Goal: Information Seeking & Learning: Find specific fact

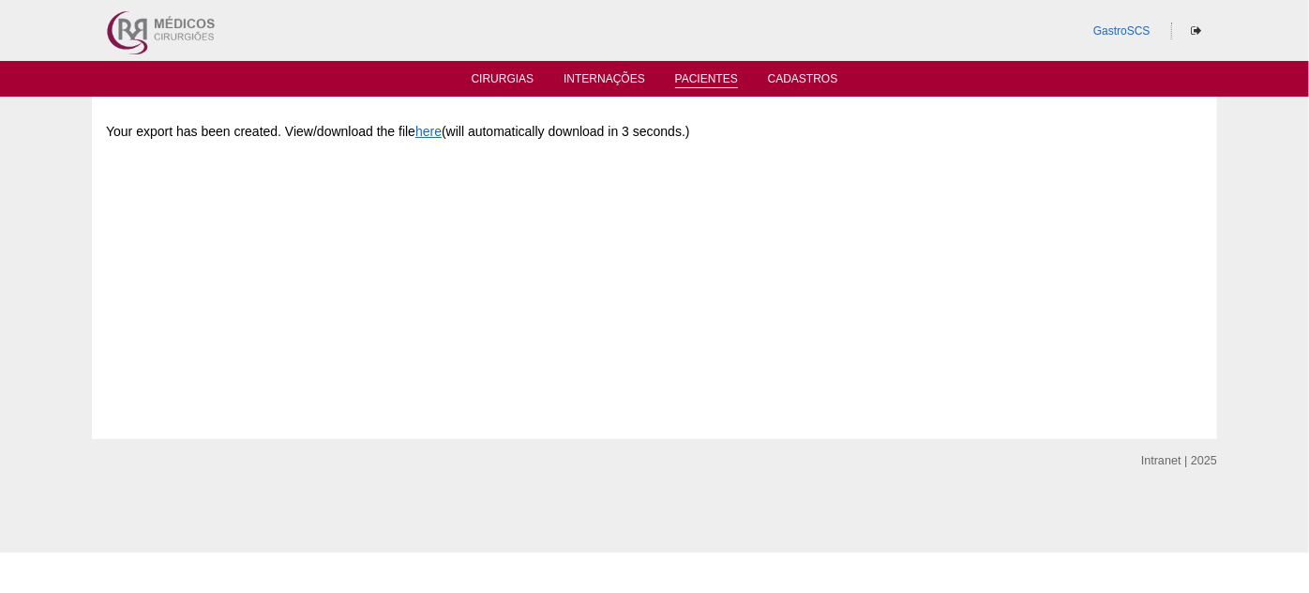
click at [718, 84] on link "Pacientes" at bounding box center [706, 80] width 63 height 16
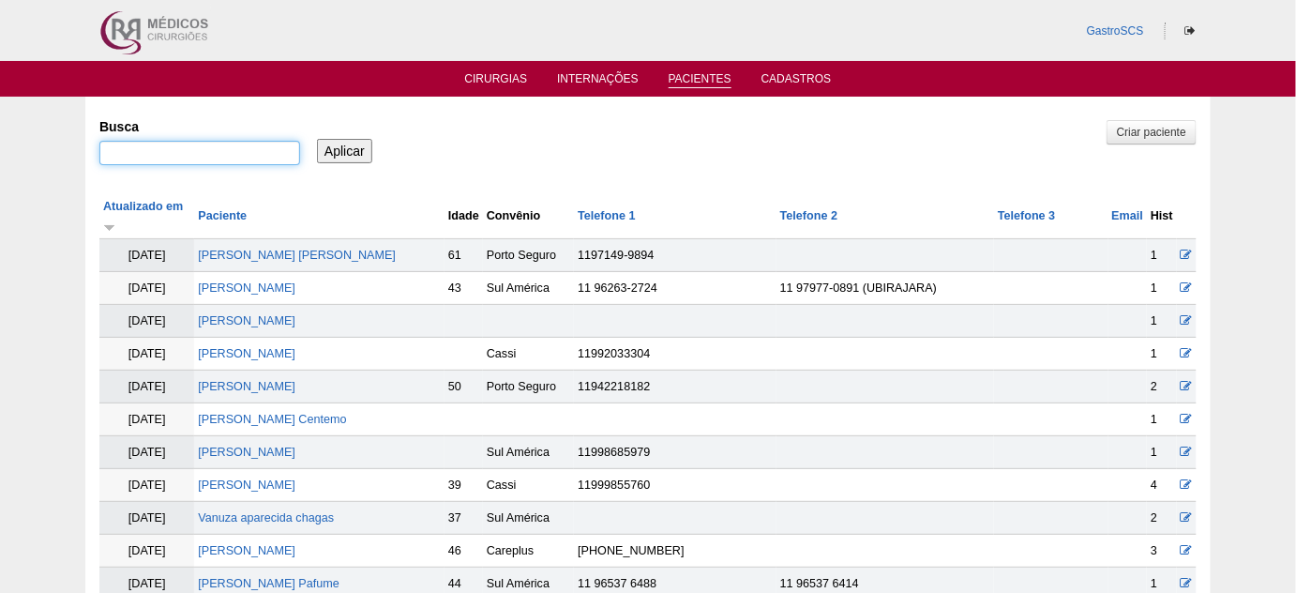
click at [243, 155] on input "Busca" at bounding box center [199, 153] width 201 height 24
type input "RAYANE"
click at [317, 139] on input "Aplicar" at bounding box center [344, 151] width 55 height 24
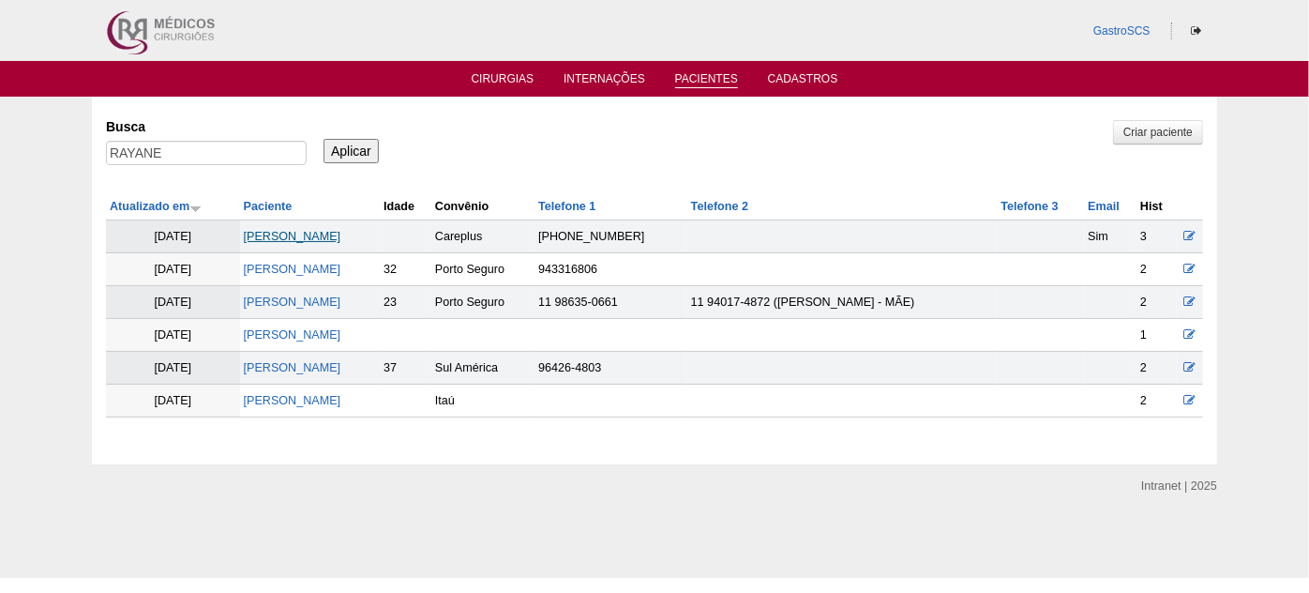
click at [341, 230] on link "[PERSON_NAME]" at bounding box center [293, 236] width 98 height 13
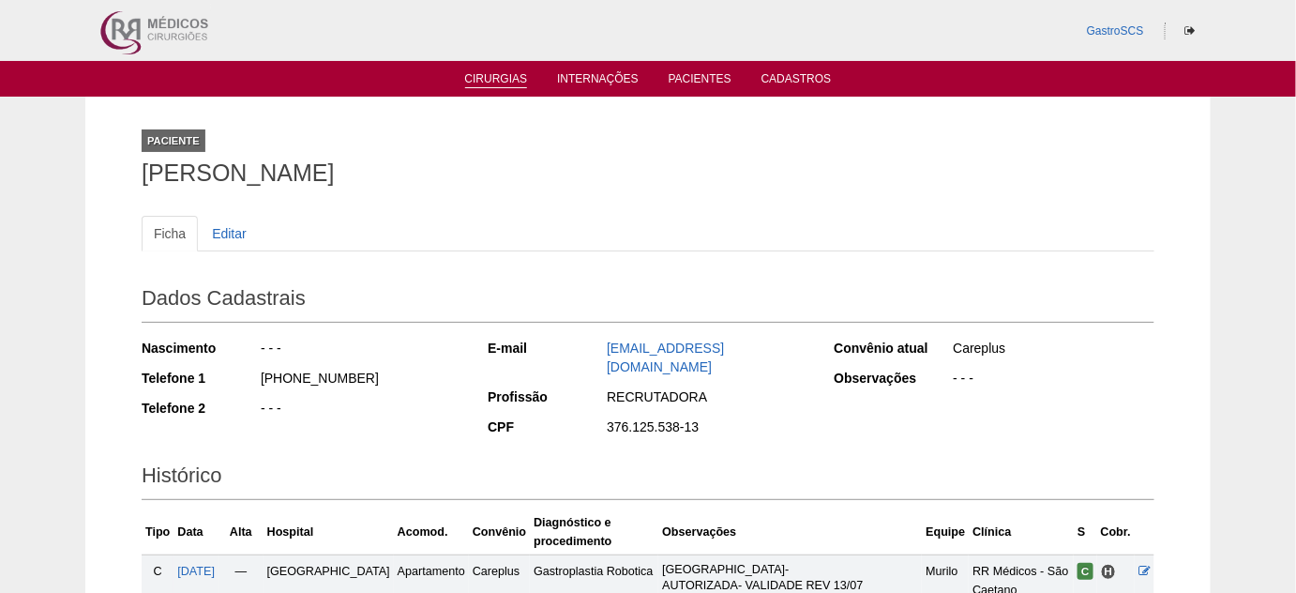
click at [503, 86] on link "Cirurgias" at bounding box center [496, 80] width 63 height 16
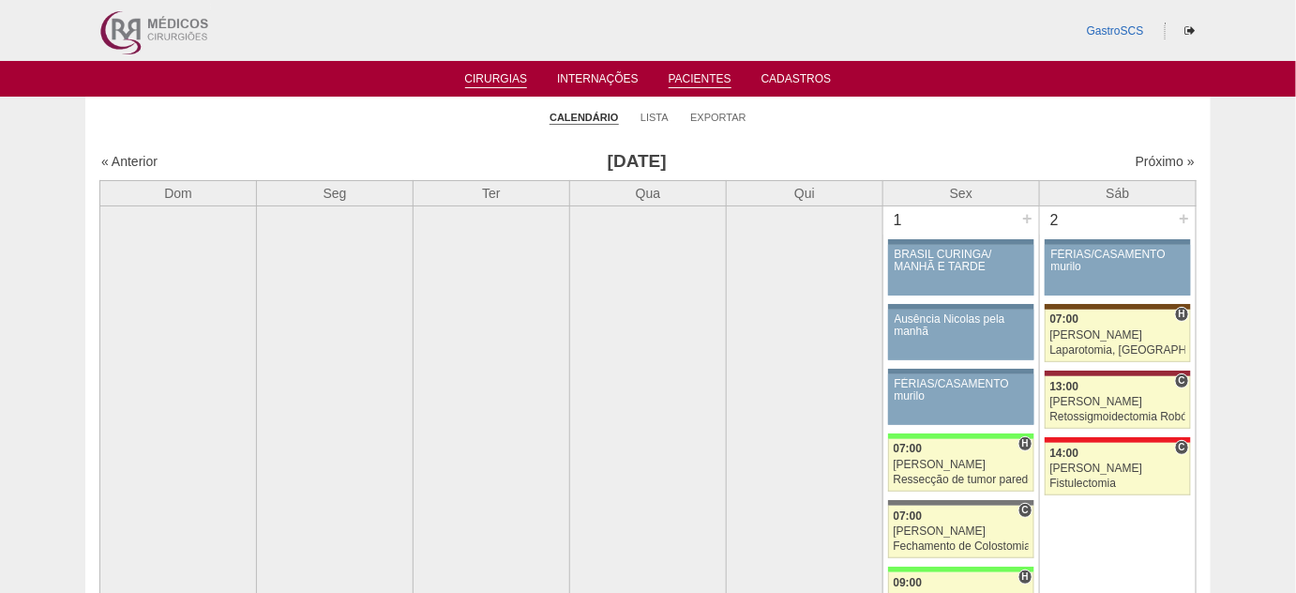
click at [692, 86] on link "Pacientes" at bounding box center [700, 80] width 63 height 16
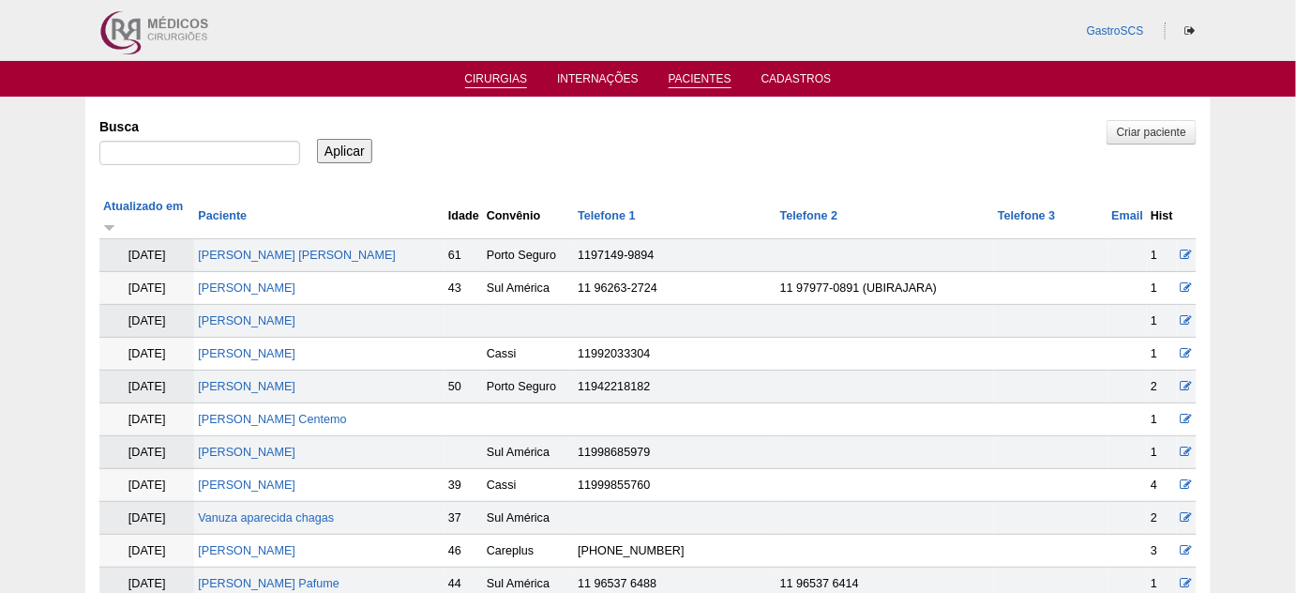
click at [505, 82] on link "Cirurgias" at bounding box center [496, 80] width 63 height 16
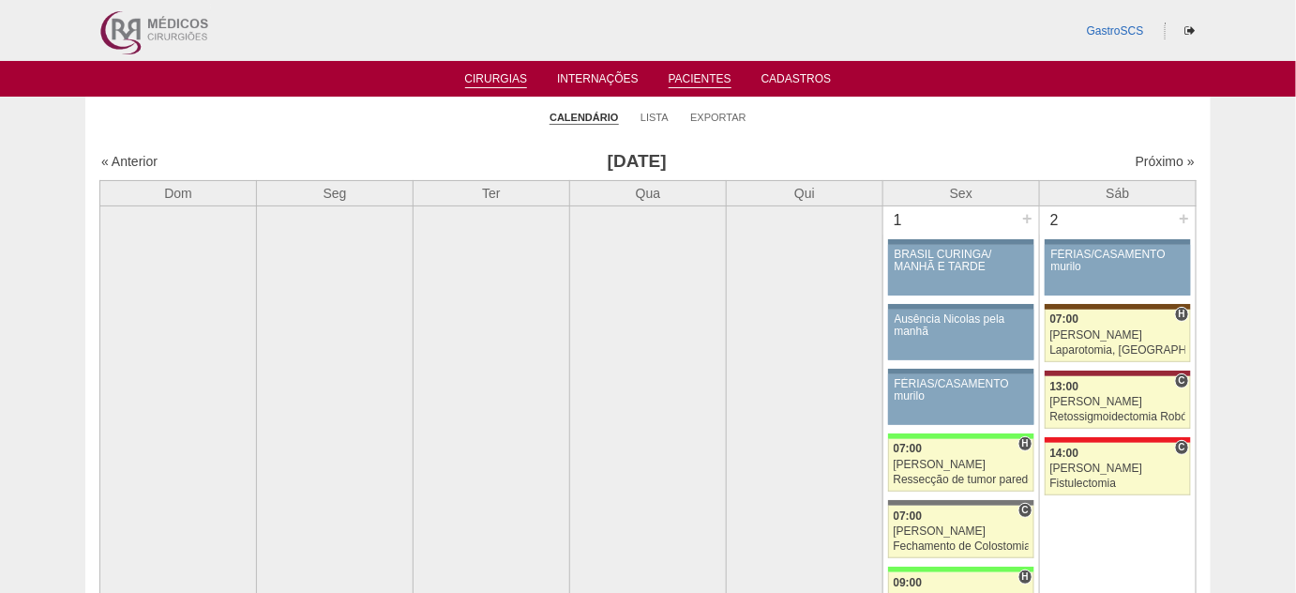
click at [692, 82] on link "Pacientes" at bounding box center [700, 80] width 63 height 16
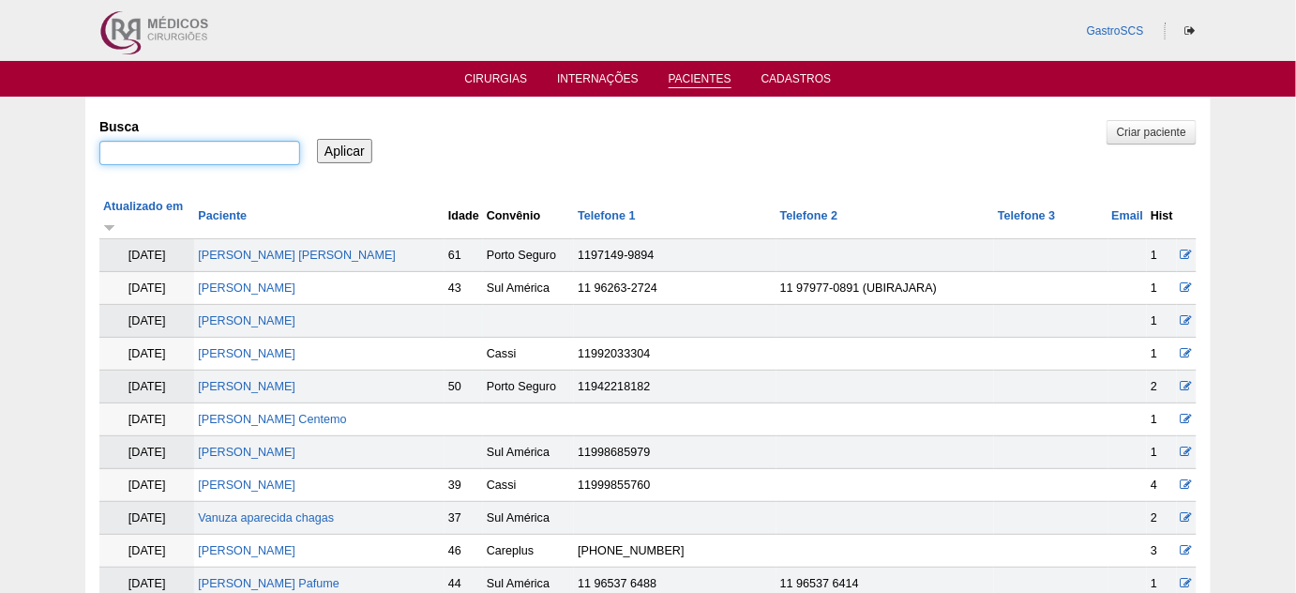
click at [233, 154] on input "Busca" at bounding box center [199, 153] width 201 height 24
type input "[PERSON_NAME]"
click at [341, 148] on input "Aplicar" at bounding box center [344, 151] width 55 height 24
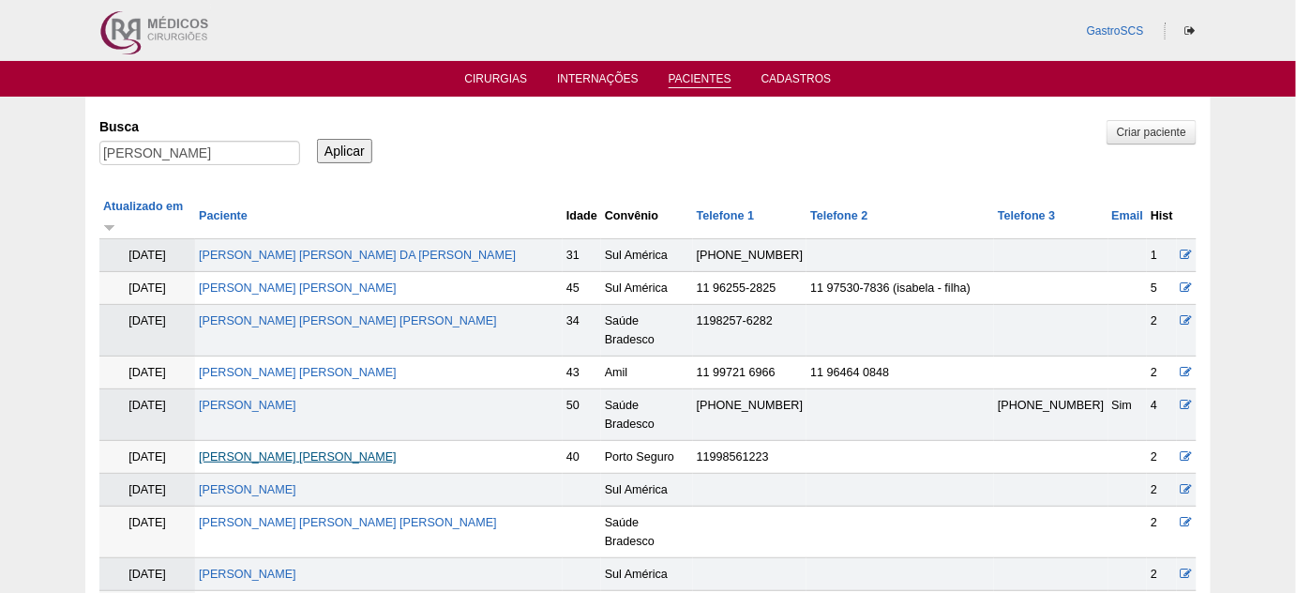
click at [350, 450] on link "[PERSON_NAME] [PERSON_NAME]" at bounding box center [298, 456] width 198 height 13
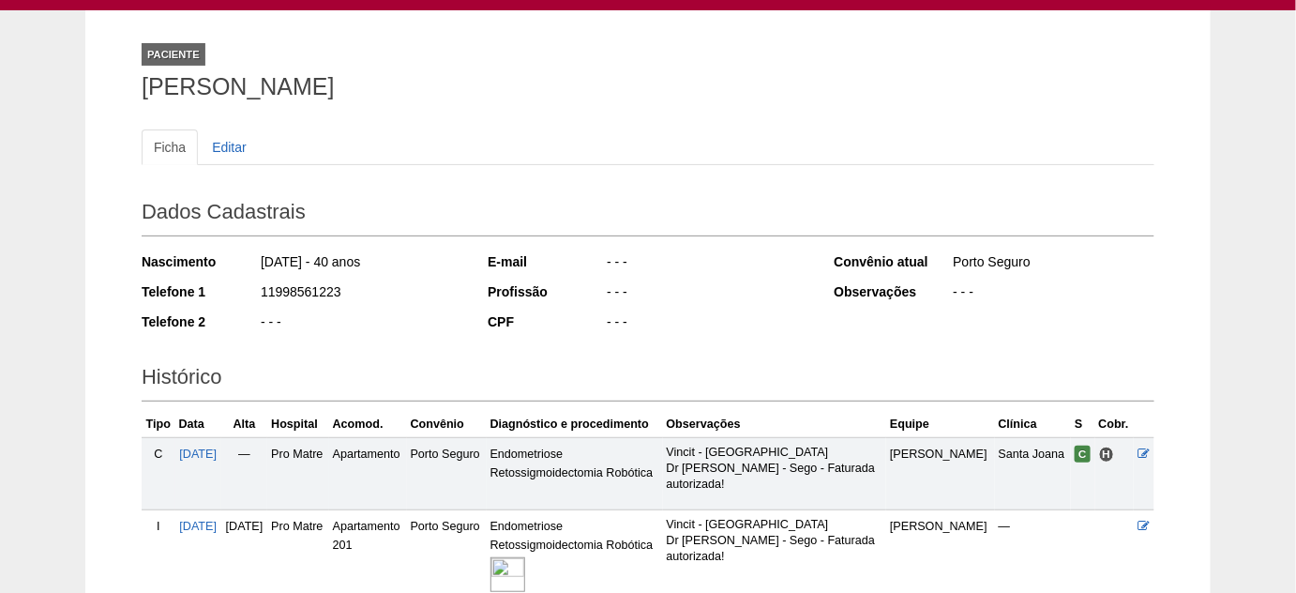
scroll to position [255, 0]
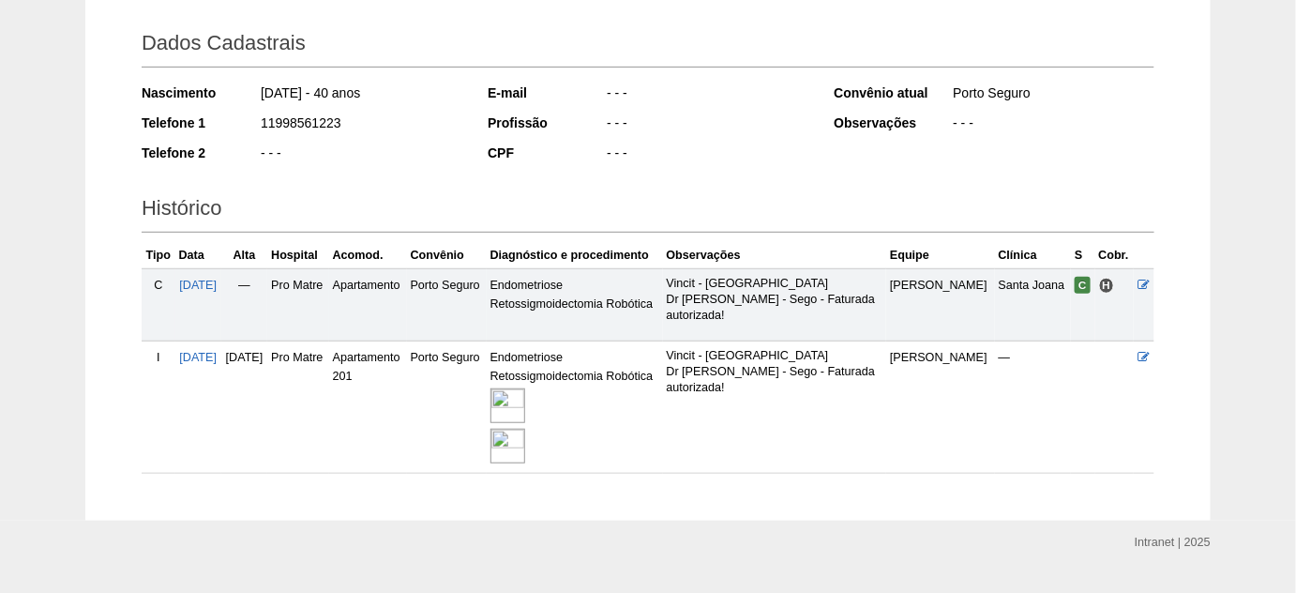
click at [221, 289] on td "02/06/2025" at bounding box center [198, 304] width 46 height 72
click at [221, 274] on td "02/06/2025" at bounding box center [198, 304] width 46 height 72
click at [217, 280] on span "[DATE]" at bounding box center [198, 285] width 38 height 13
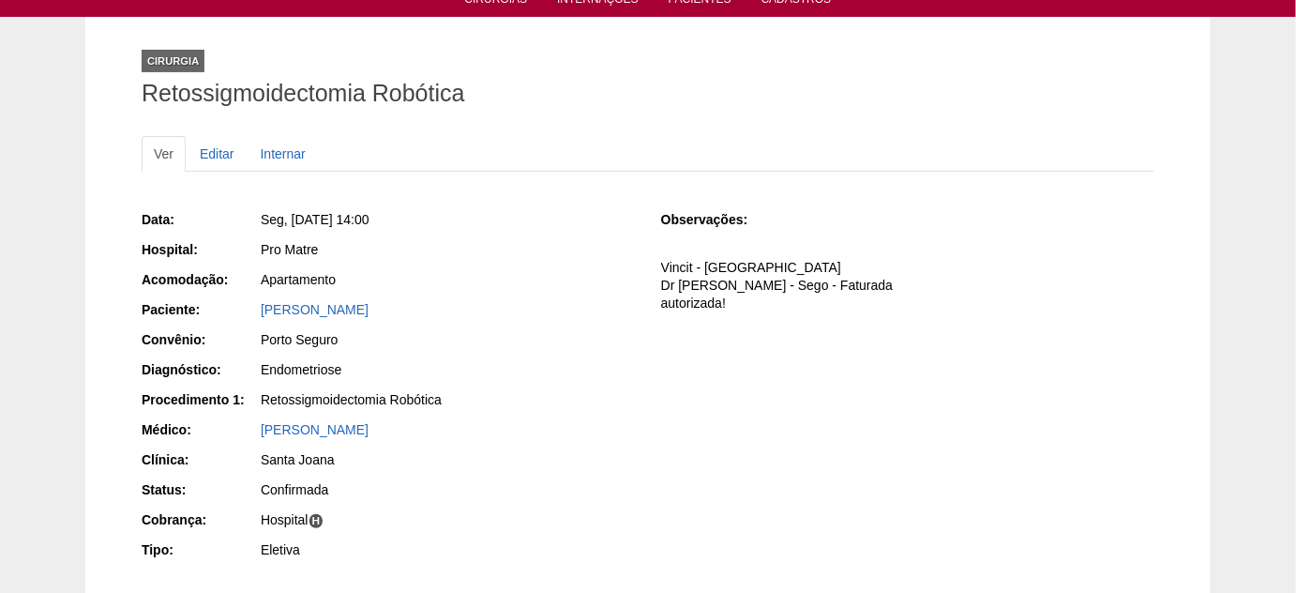
scroll to position [170, 0]
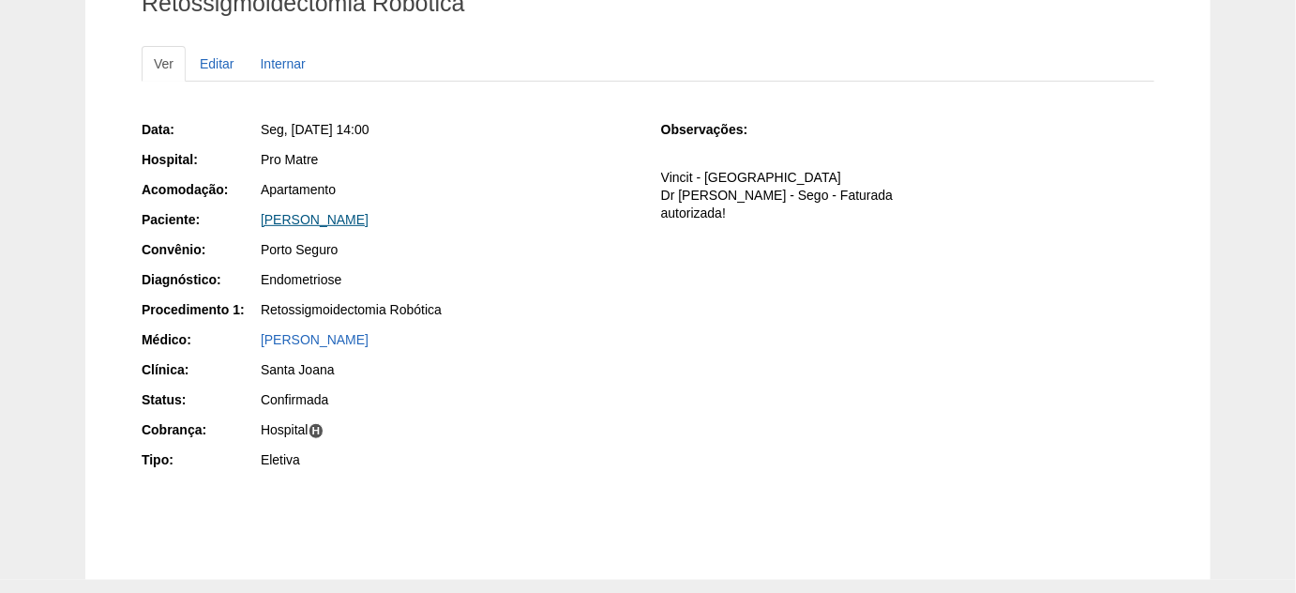
click at [361, 214] on link "[PERSON_NAME]" at bounding box center [315, 219] width 108 height 15
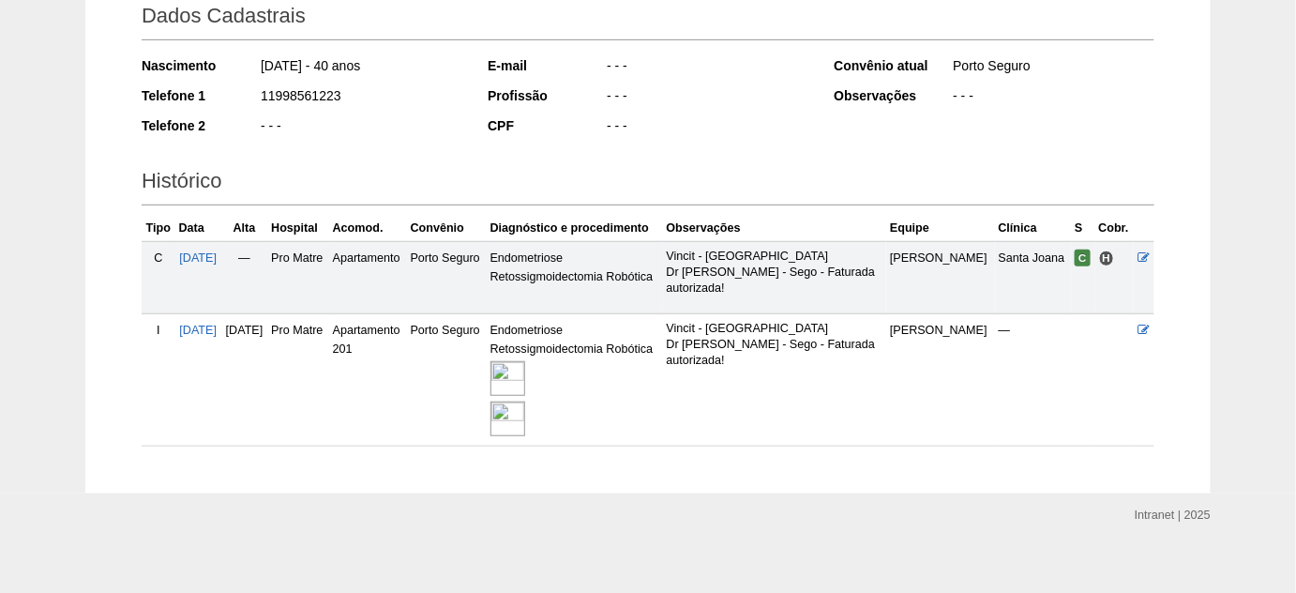
scroll to position [293, 0]
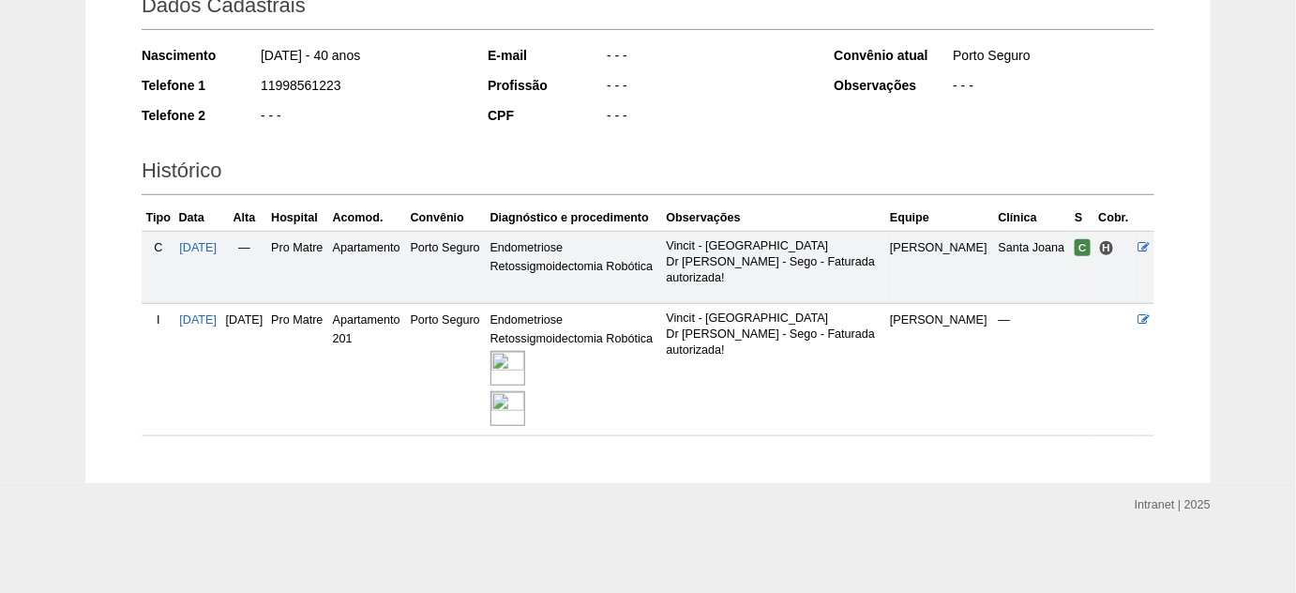
click at [525, 365] on img at bounding box center [508, 368] width 35 height 35
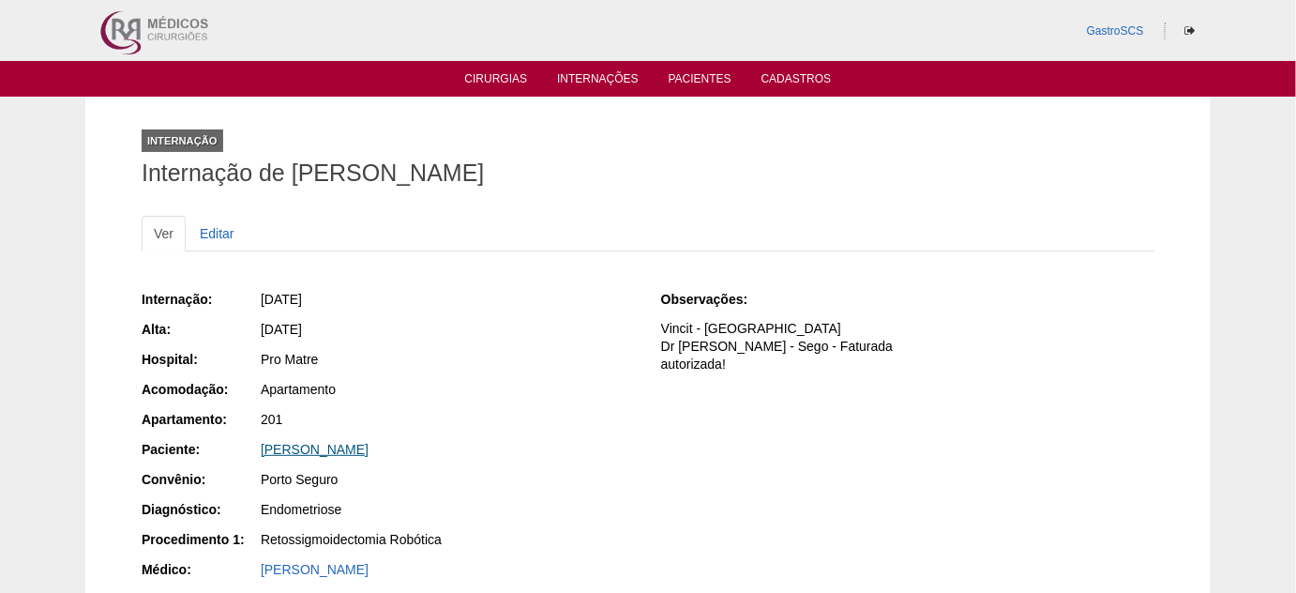
click at [369, 452] on link "[PERSON_NAME]" at bounding box center [315, 449] width 108 height 15
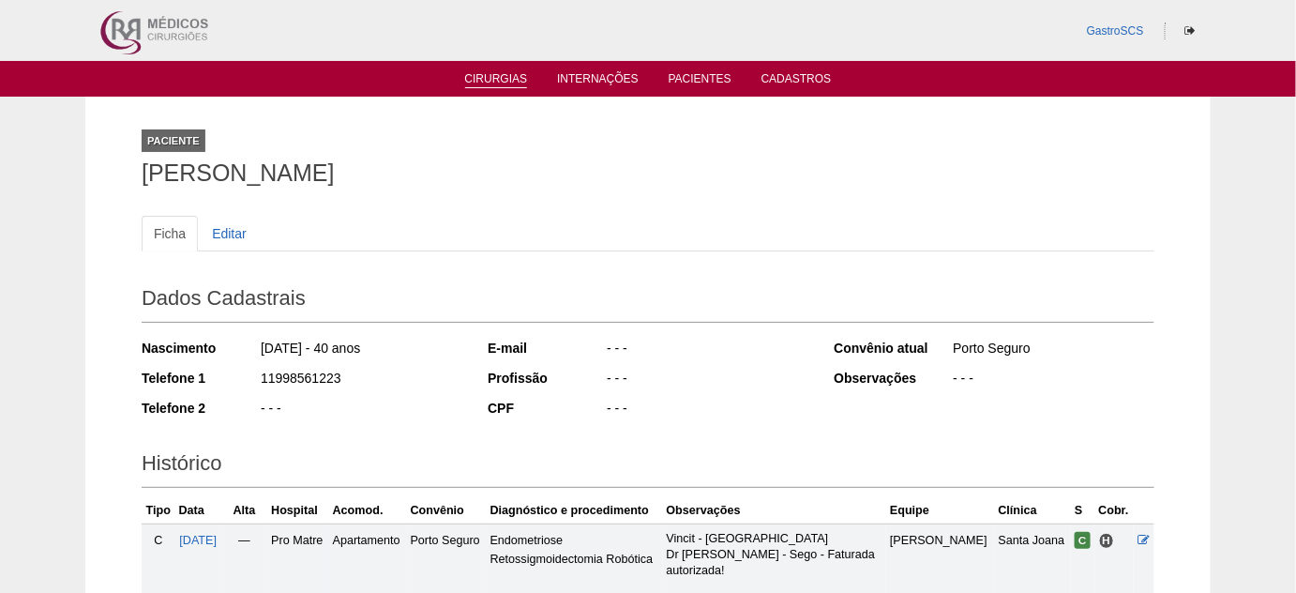
click at [474, 70] on ul "Cirurgias Internações Pacientes Cadastros" at bounding box center [648, 79] width 1296 height 36
click at [492, 82] on link "Cirurgias" at bounding box center [496, 80] width 63 height 16
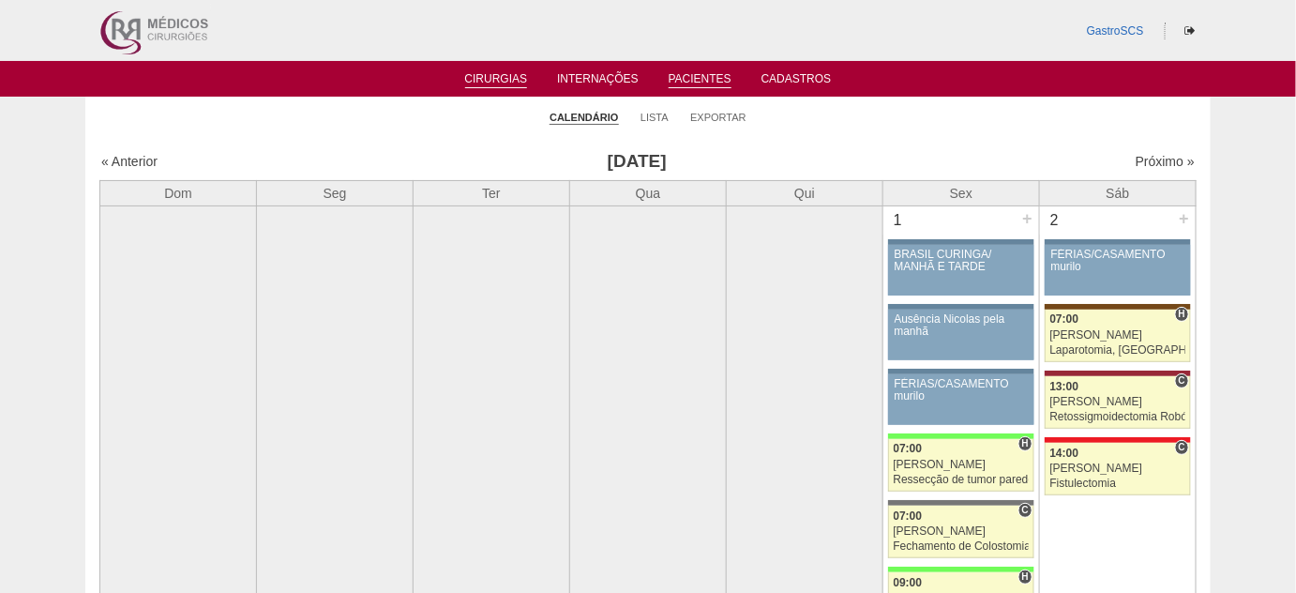
click at [706, 82] on link "Pacientes" at bounding box center [700, 80] width 63 height 16
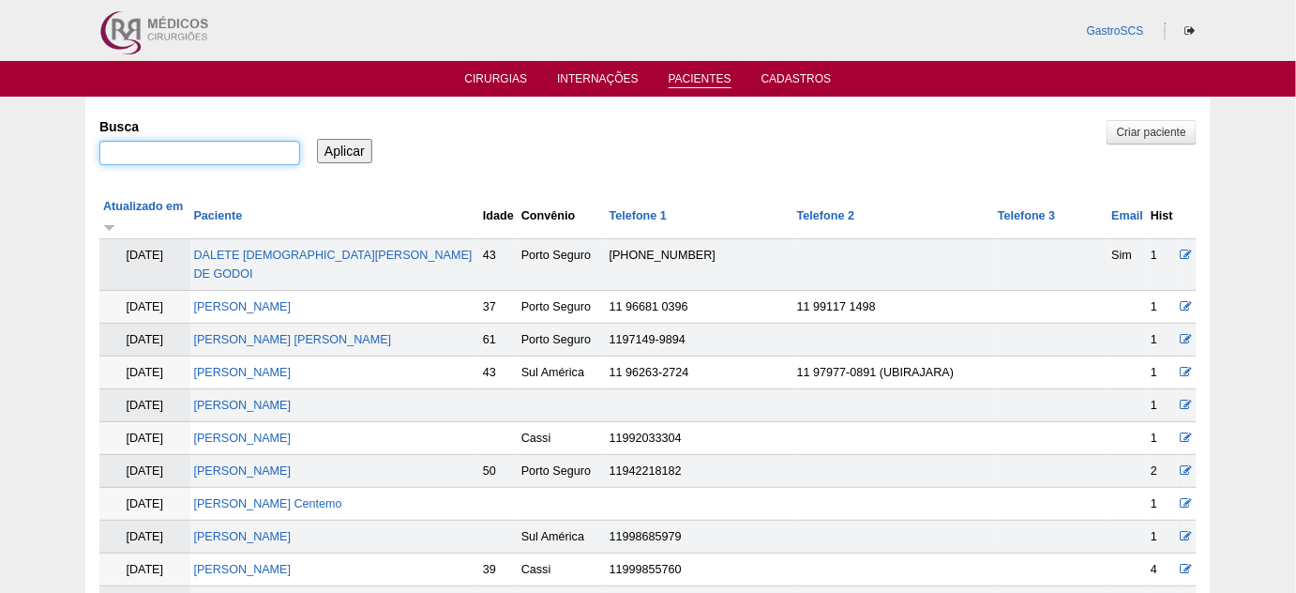
click at [180, 160] on input "Busca" at bounding box center [199, 153] width 201 height 24
type input "patricia"
click at [317, 139] on input "Aplicar" at bounding box center [344, 151] width 55 height 24
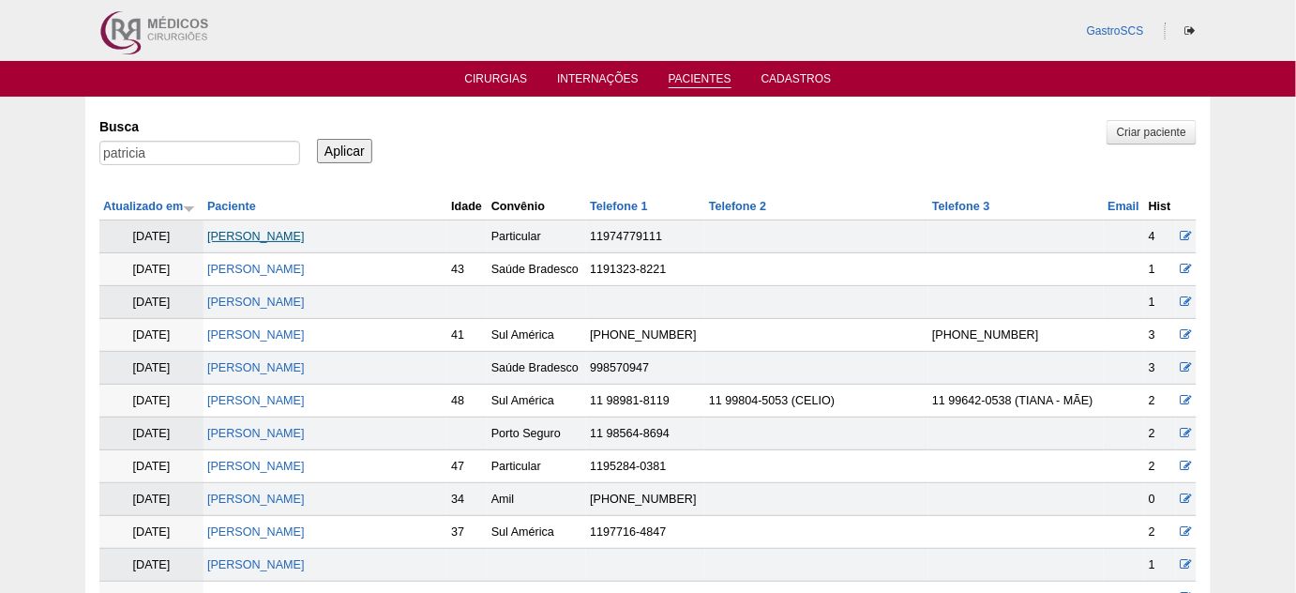
click at [301, 239] on link "[PERSON_NAME]" at bounding box center [256, 236] width 98 height 13
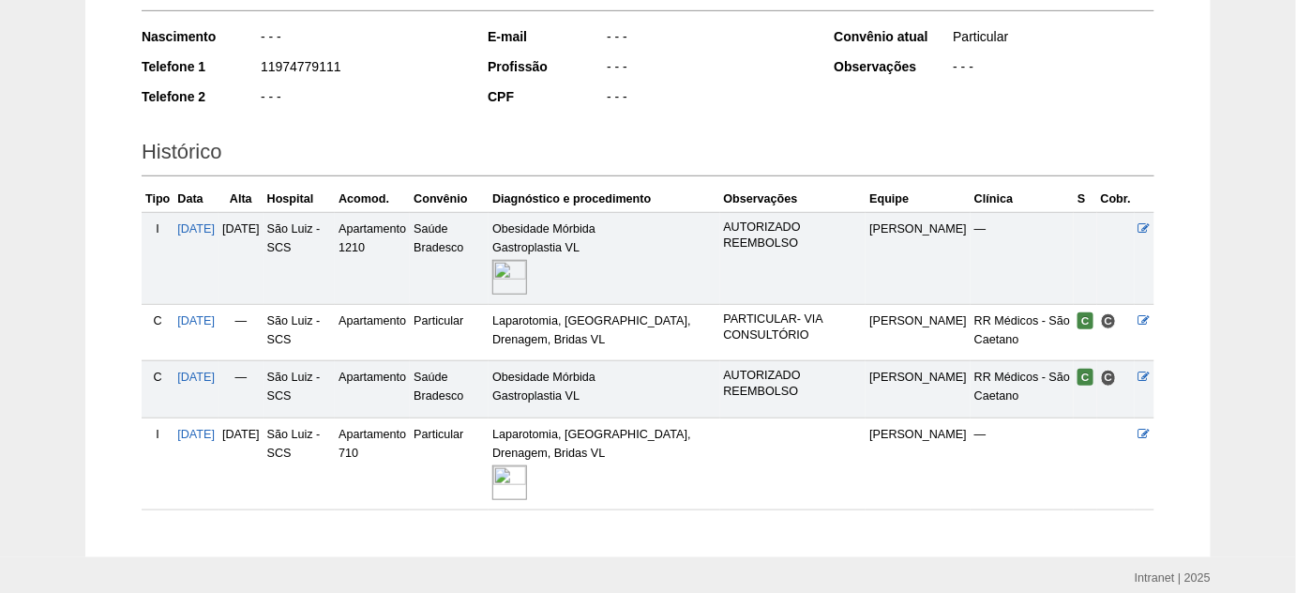
scroll to position [340, 0]
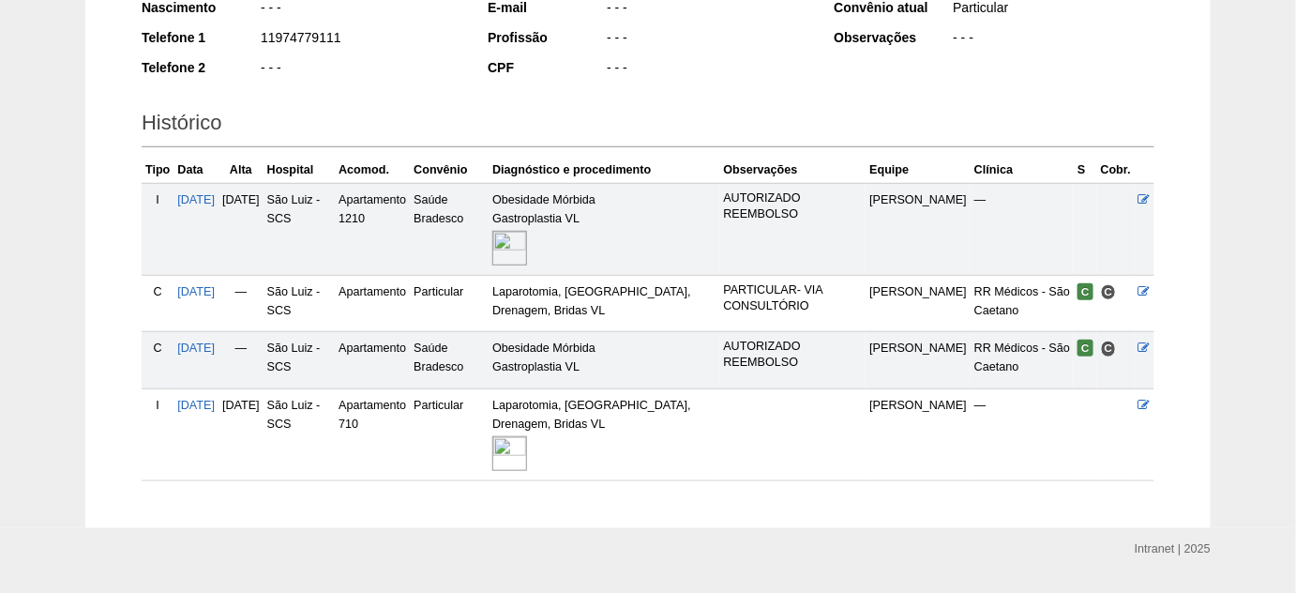
click at [527, 451] on img at bounding box center [509, 453] width 35 height 35
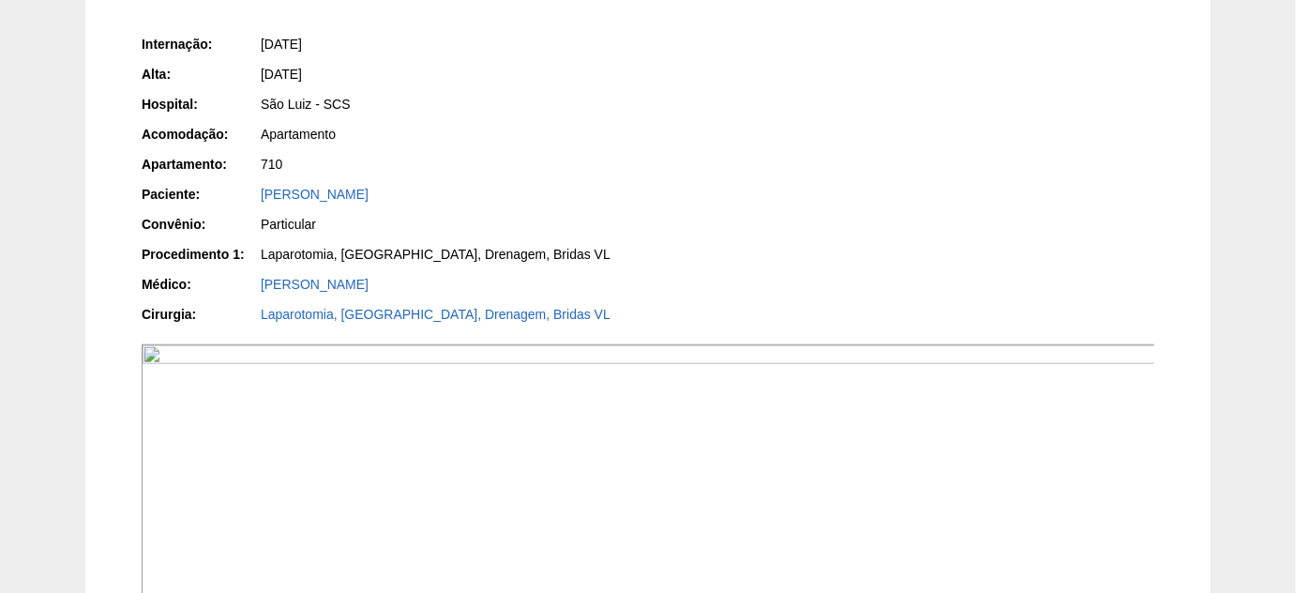
scroll to position [511, 0]
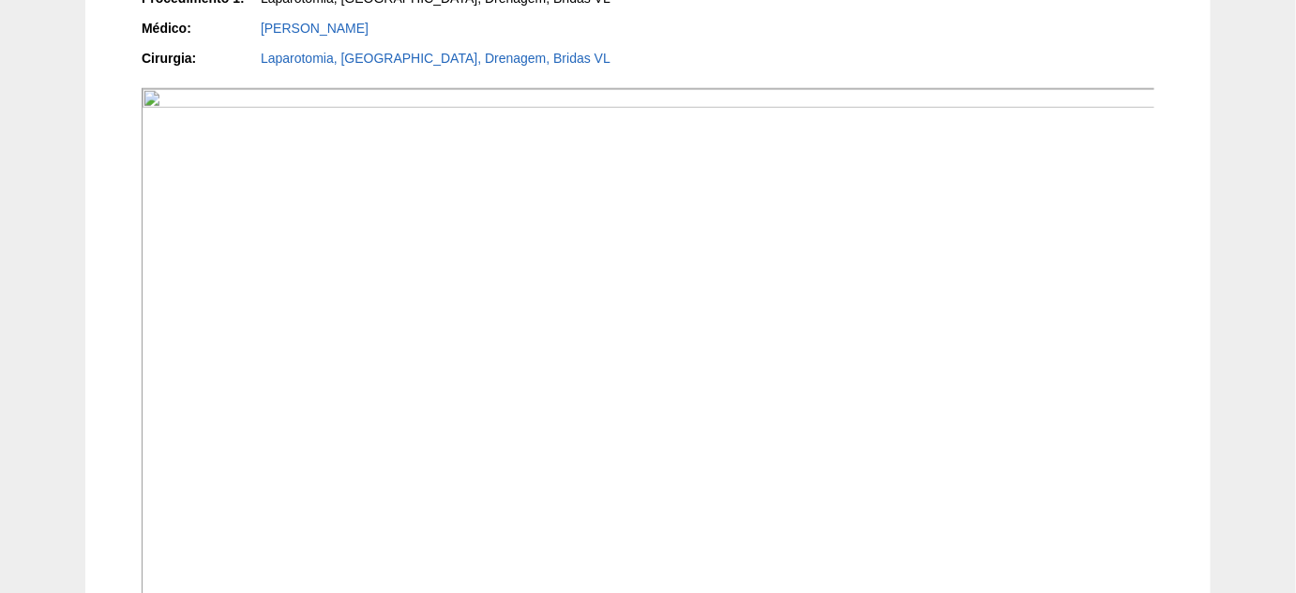
click at [550, 409] on img at bounding box center [649, 469] width 1015 height 762
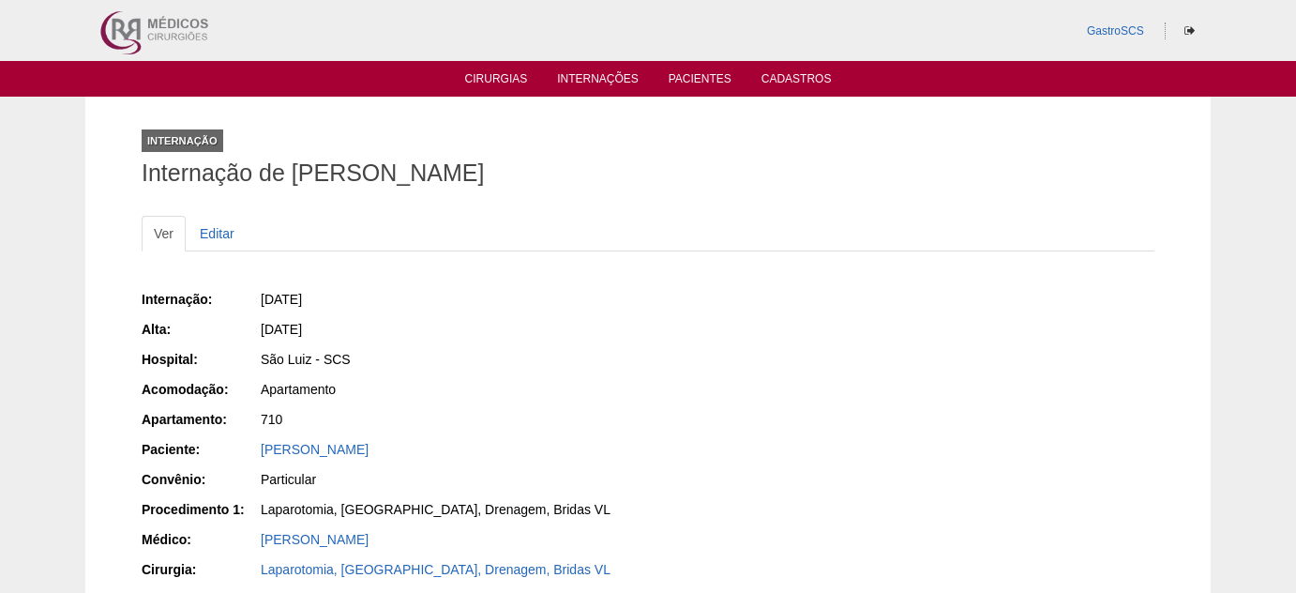
scroll to position [509, 0]
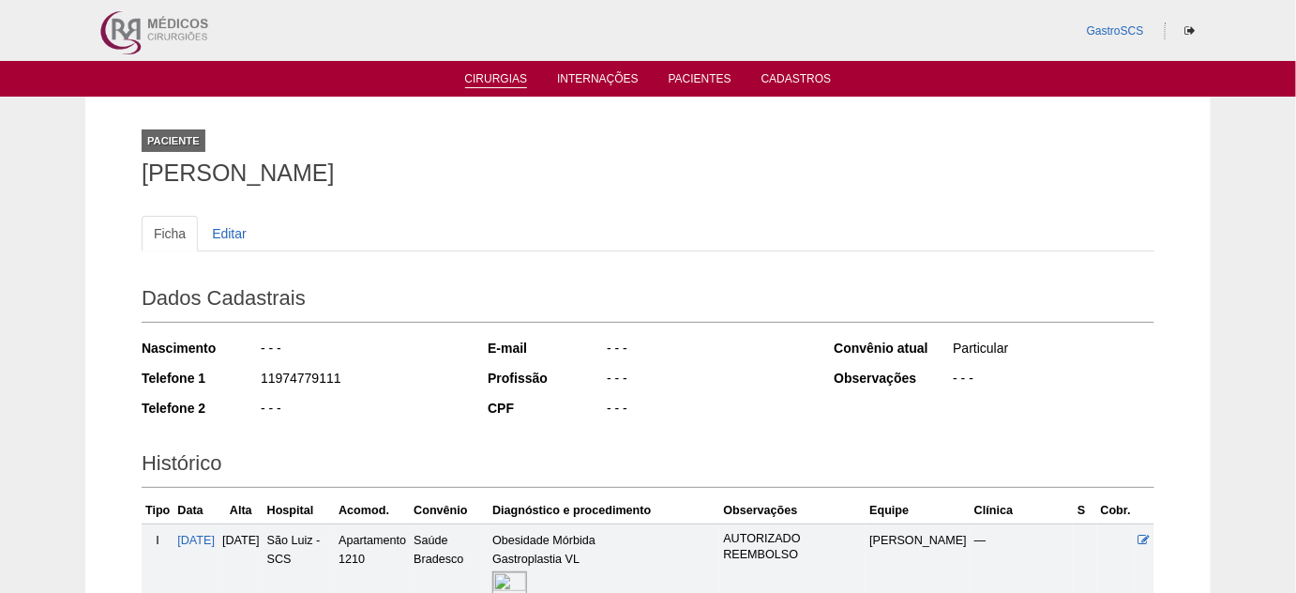
click at [481, 75] on link "Cirurgias" at bounding box center [496, 80] width 63 height 16
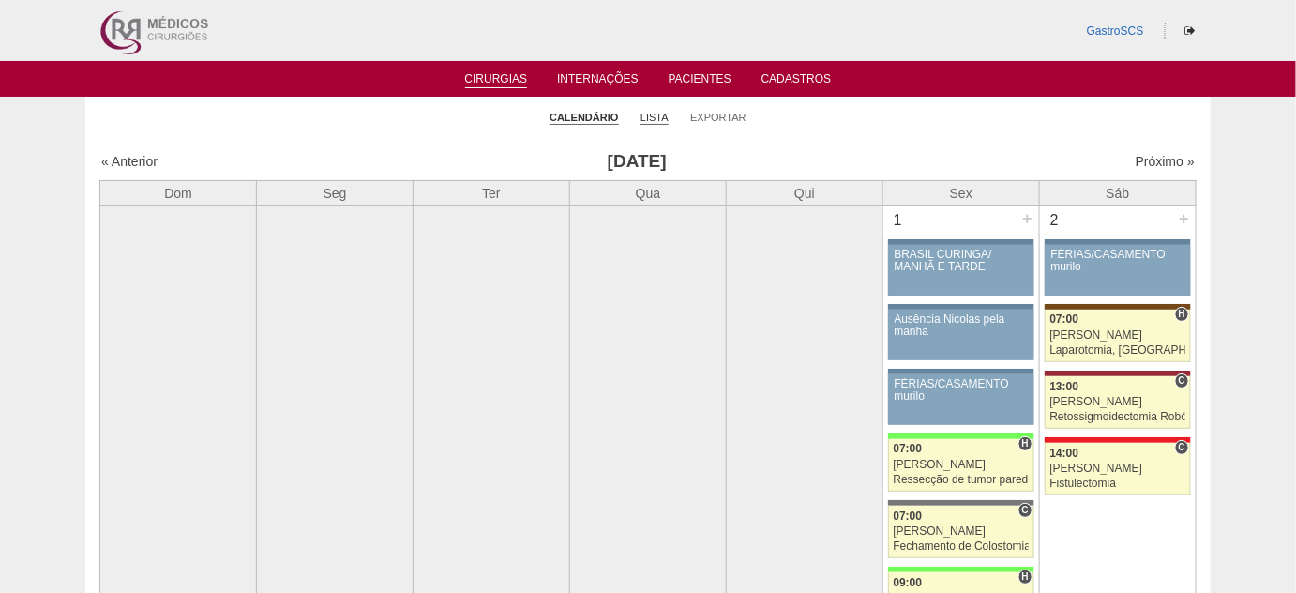
click at [662, 116] on link "Lista" at bounding box center [655, 118] width 28 height 14
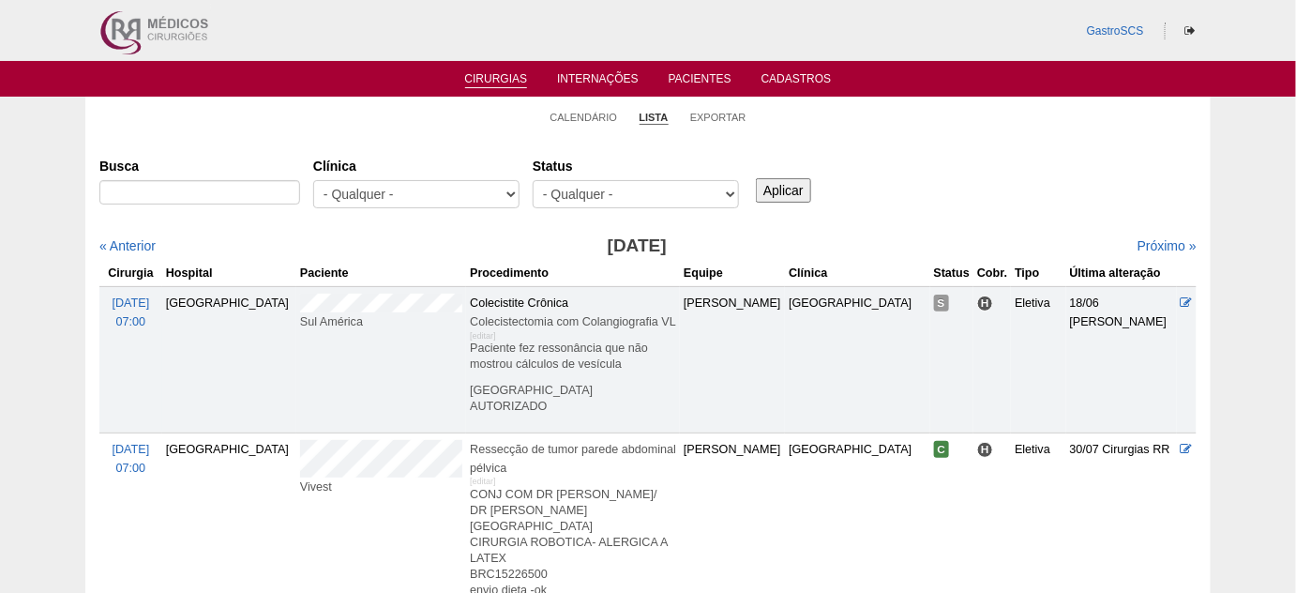
scroll to position [84, 0]
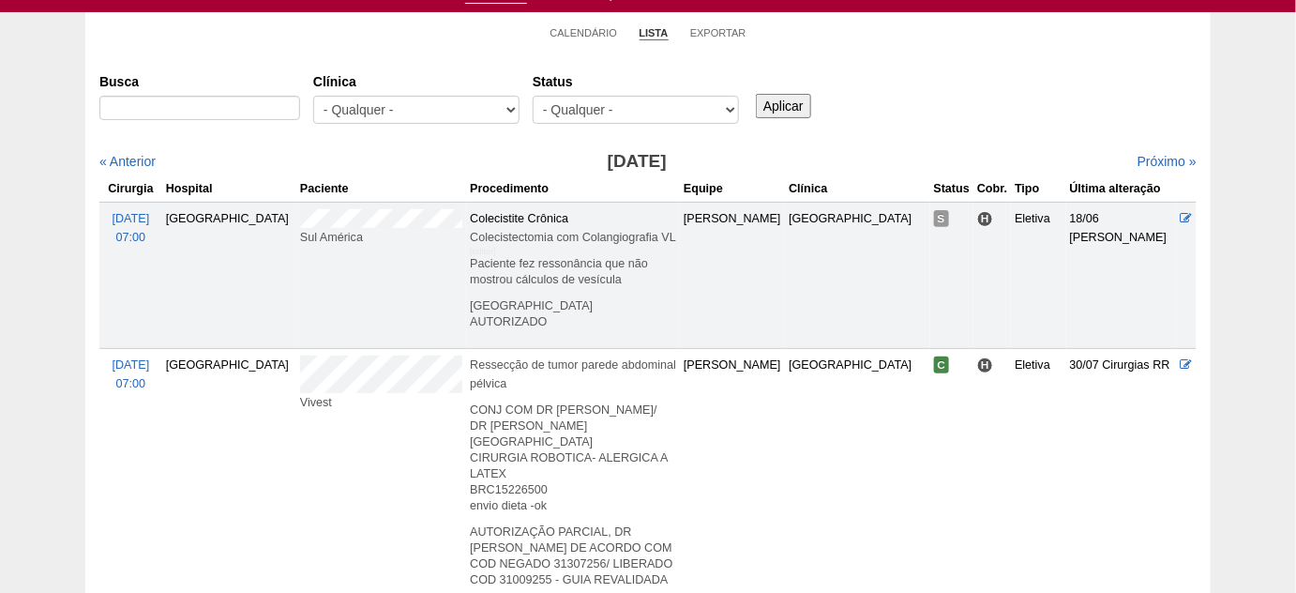
click at [566, 22] on li "Calendário" at bounding box center [585, 32] width 68 height 26
click at [572, 32] on link "Calendário" at bounding box center [585, 33] width 68 height 14
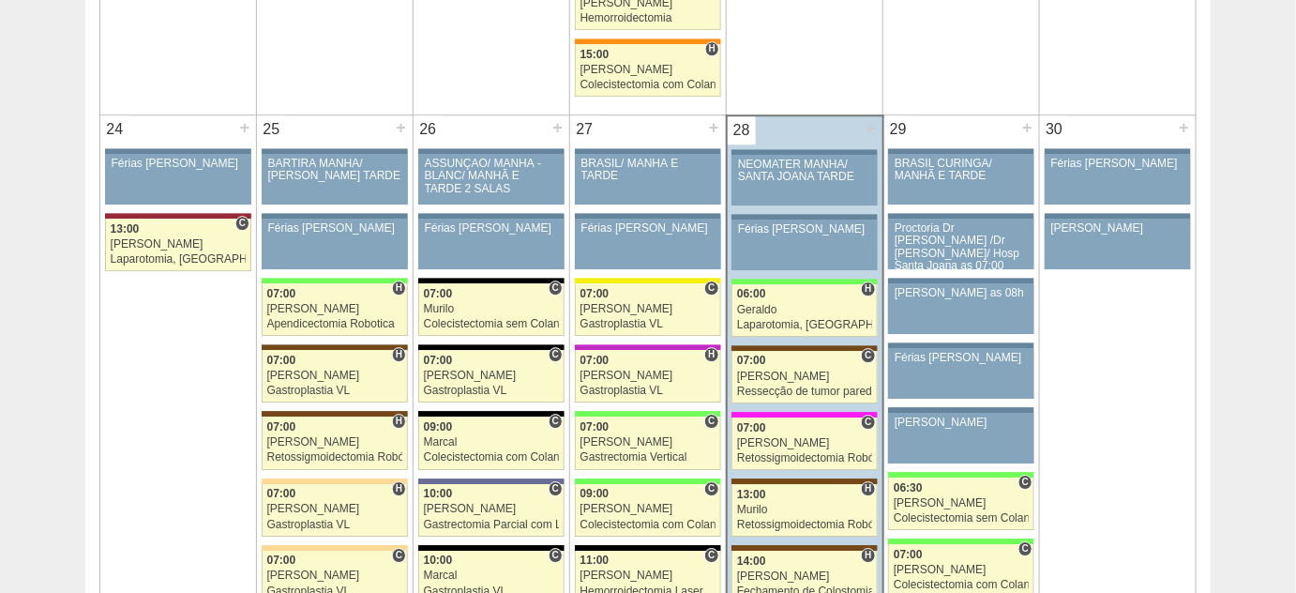
scroll to position [4178, 0]
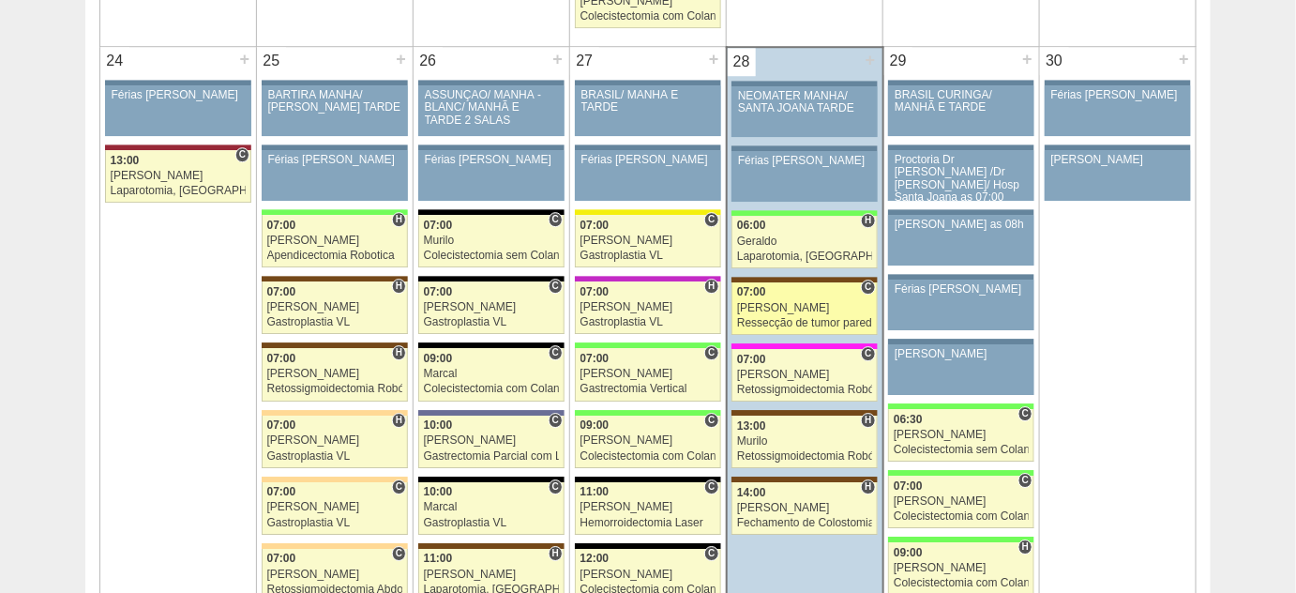
click at [773, 317] on div "Ressecção de tumor parede abdominal pélvica" at bounding box center [804, 323] width 135 height 12
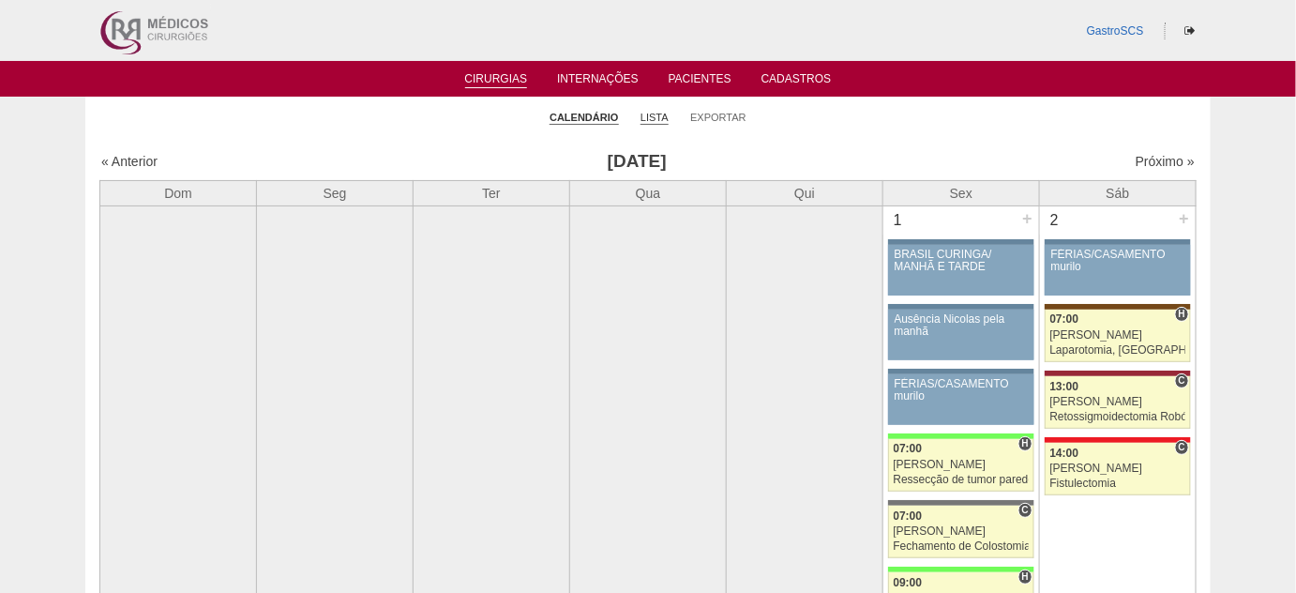
click at [657, 114] on link "Lista" at bounding box center [655, 118] width 28 height 14
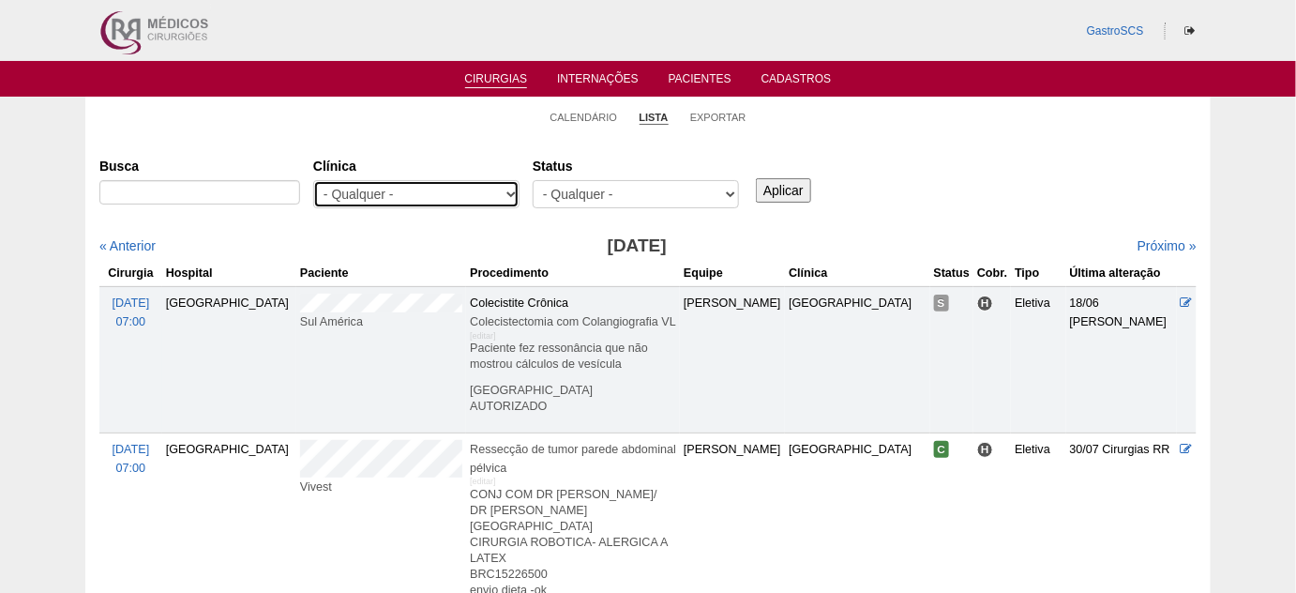
click at [481, 189] on select "- Qualquer - 6R Alphaville Assunção Bartira Brasil Christovão da Gama Cruz Azul…" at bounding box center [416, 194] width 206 height 28
click at [497, 86] on link "Cirurgias" at bounding box center [496, 80] width 63 height 16
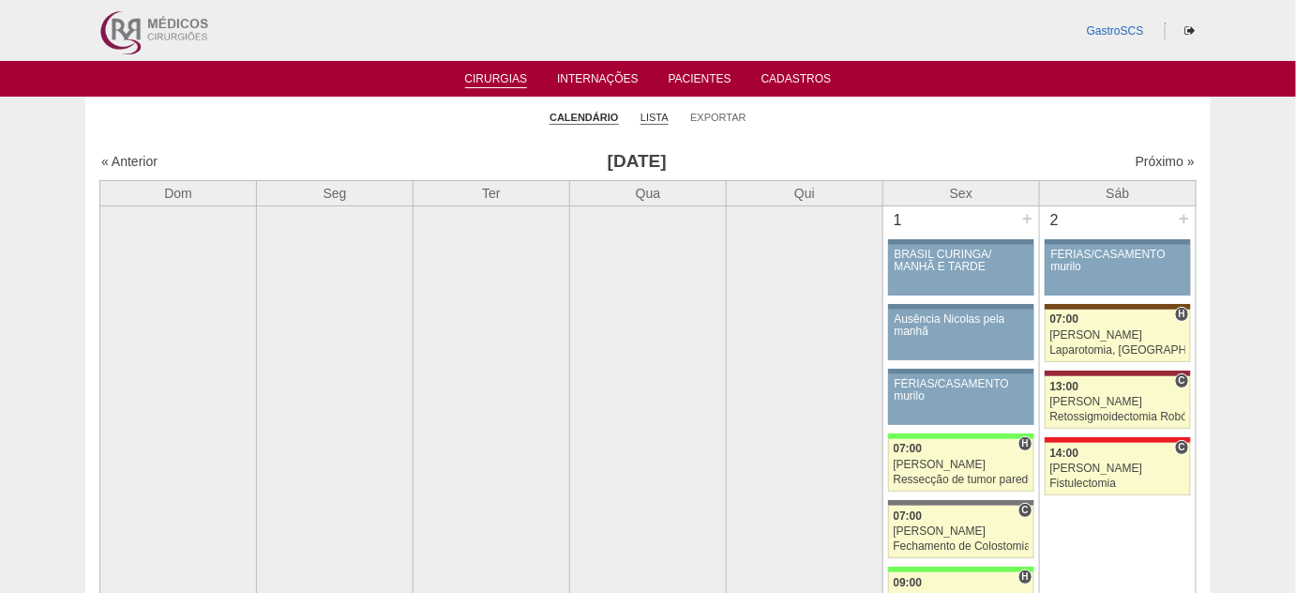
click at [651, 114] on link "Lista" at bounding box center [655, 118] width 28 height 14
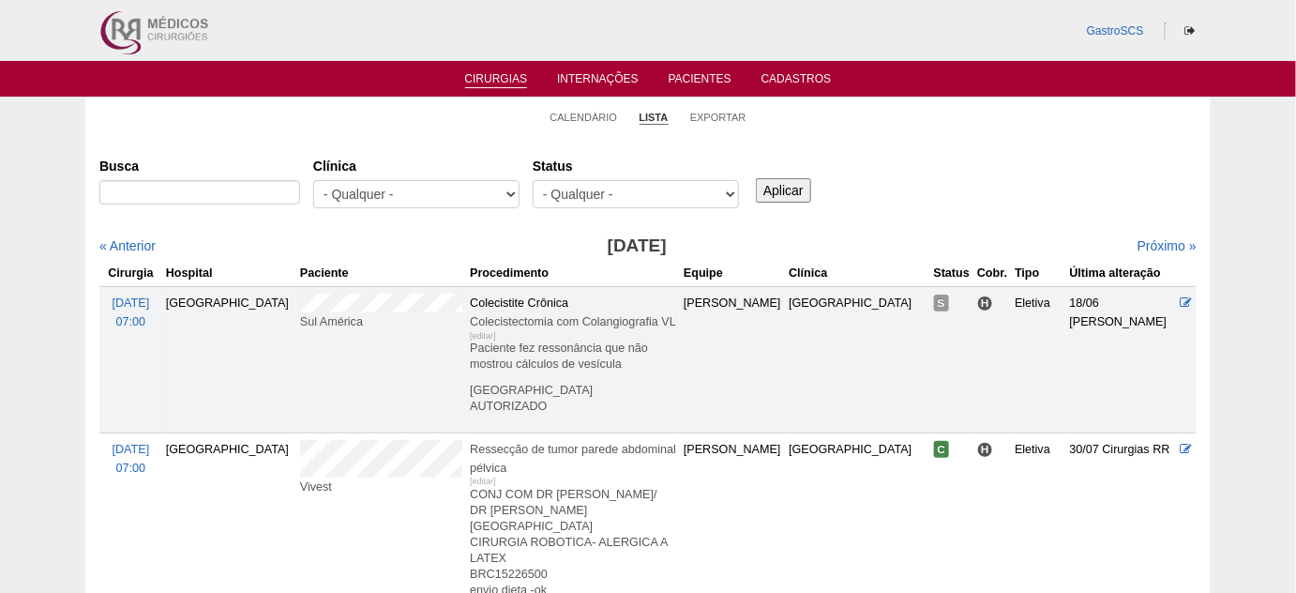
click at [435, 169] on label "Clínica" at bounding box center [416, 166] width 206 height 19
click at [435, 180] on select "- Qualquer - 6R Alphaville Assunção Bartira Brasil Christovão da Gama Cruz Azul…" at bounding box center [416, 194] width 206 height 28
click at [430, 196] on select "- Qualquer - 6R Alphaville Assunção Bartira Brasil Christovão da Gama Cruz Azul…" at bounding box center [416, 194] width 206 height 28
click at [933, 156] on div "Busca [GEOGRAPHIC_DATA] - Qualquer - 6R Alphaville Assunção Bartira Brasil Chri…" at bounding box center [647, 184] width 1097 height 68
